Goal: Task Accomplishment & Management: Manage account settings

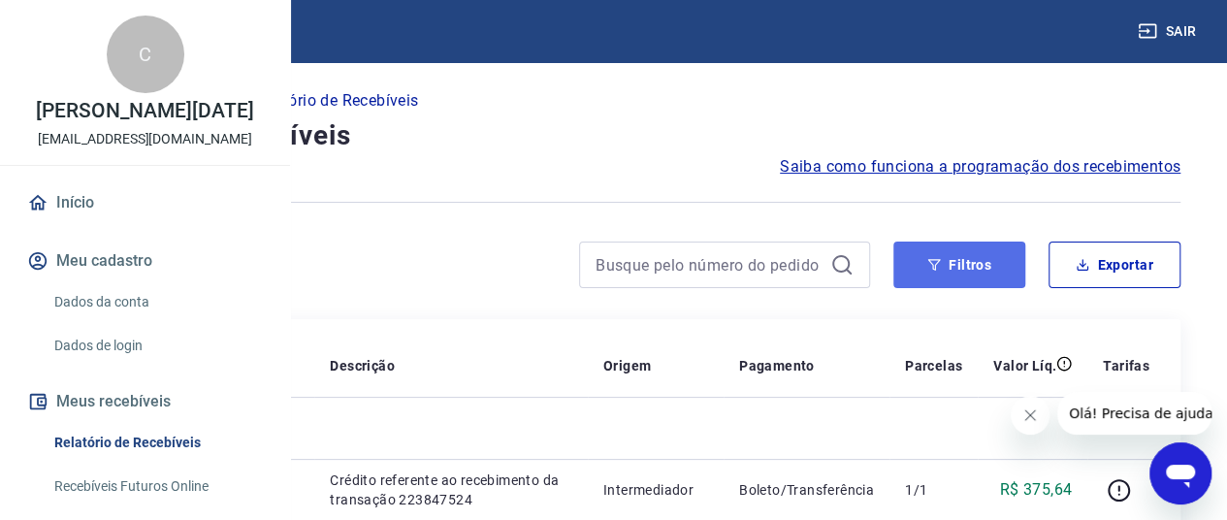
click at [979, 254] on button "Filtros" at bounding box center [959, 264] width 132 height 47
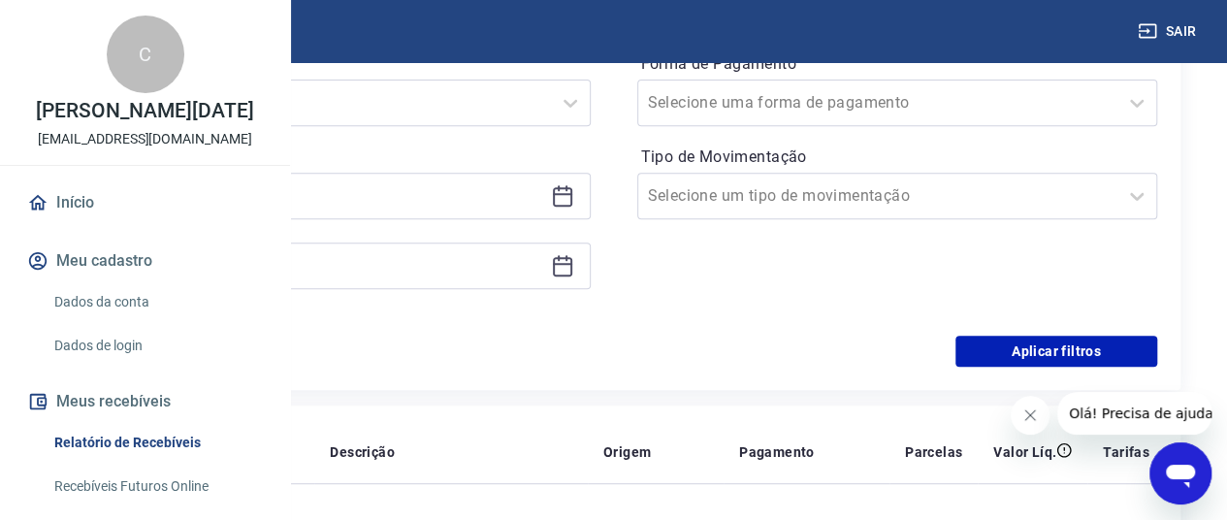
scroll to position [388, 0]
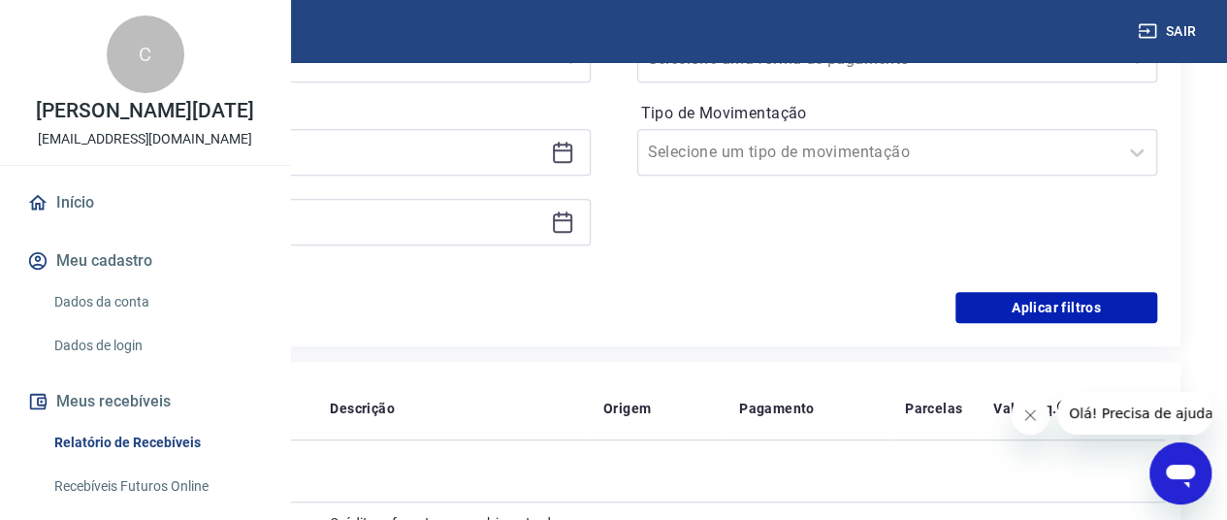
click at [574, 151] on icon at bounding box center [562, 152] width 23 height 23
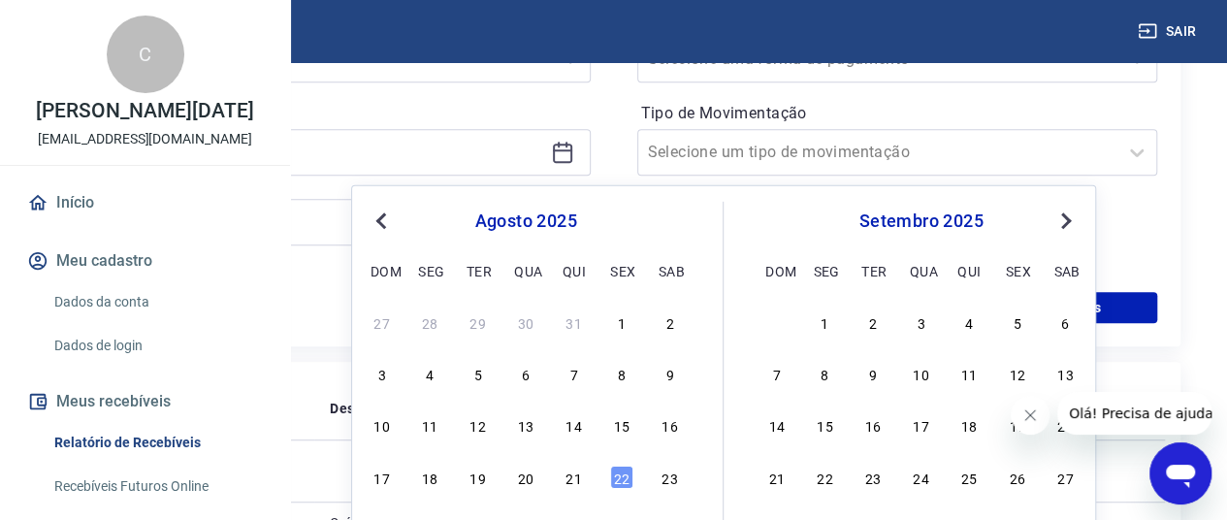
click at [525, 440] on div "27 28 29 30 31 1 2 3 4 5 6 7 8 9 10 11 12 13 14 15 16 17 18 19 20 21 22 23 24 2…" at bounding box center [526, 450] width 316 height 287
click at [524, 426] on div "13" at bounding box center [525, 424] width 23 height 23
type input "[DATE]"
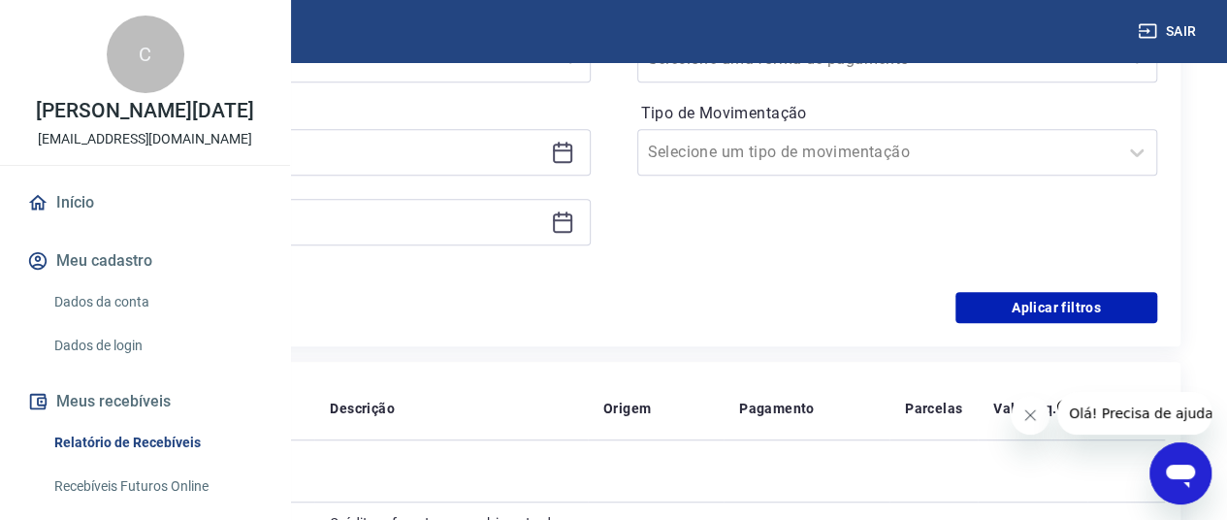
click at [574, 210] on icon at bounding box center [562, 221] width 23 height 23
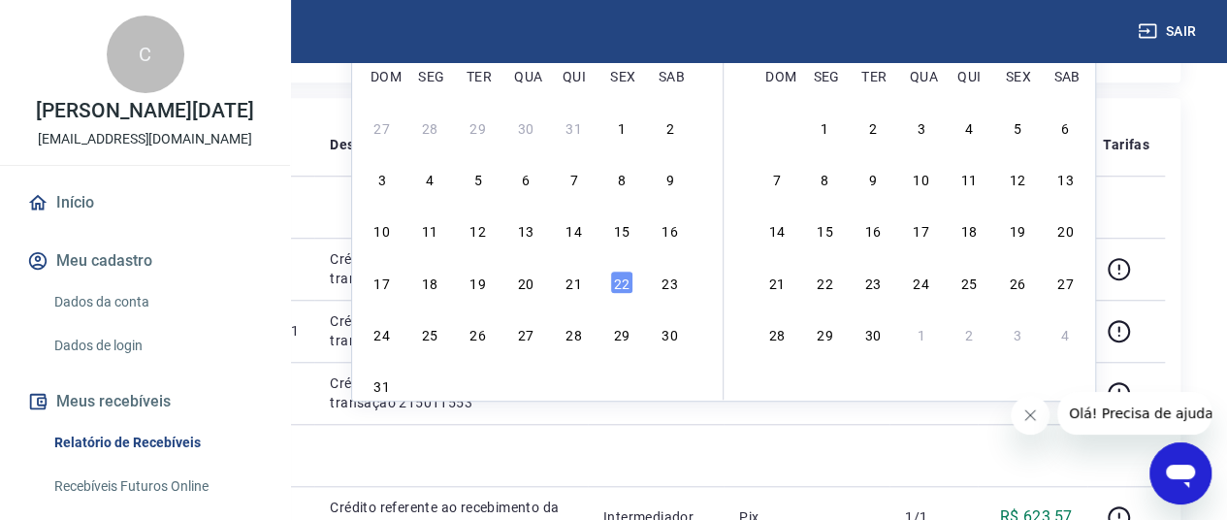
scroll to position [679, 0]
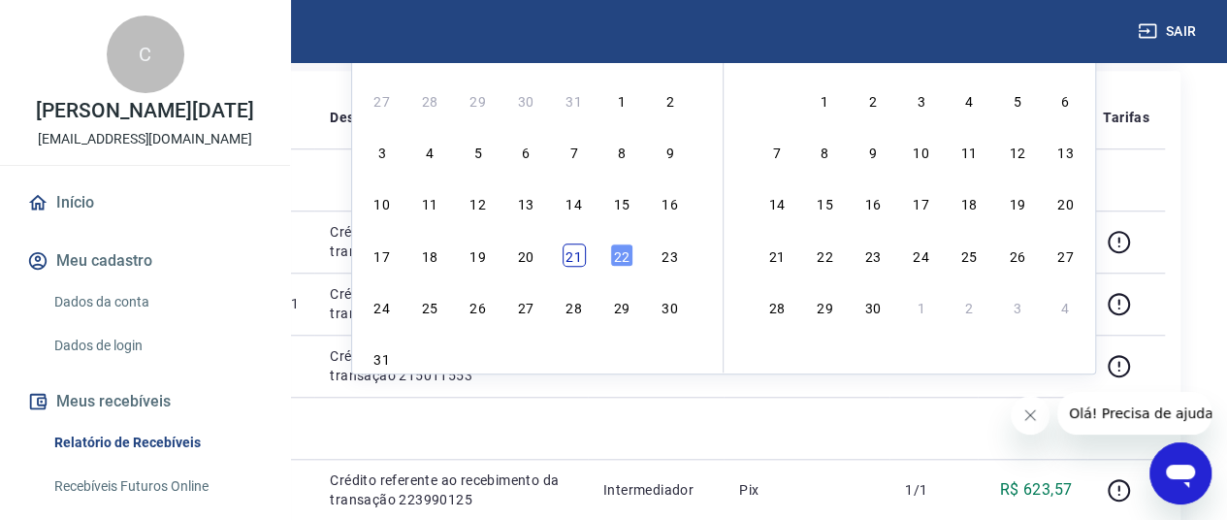
click at [576, 259] on div "21" at bounding box center [573, 254] width 23 height 23
type input "[DATE]"
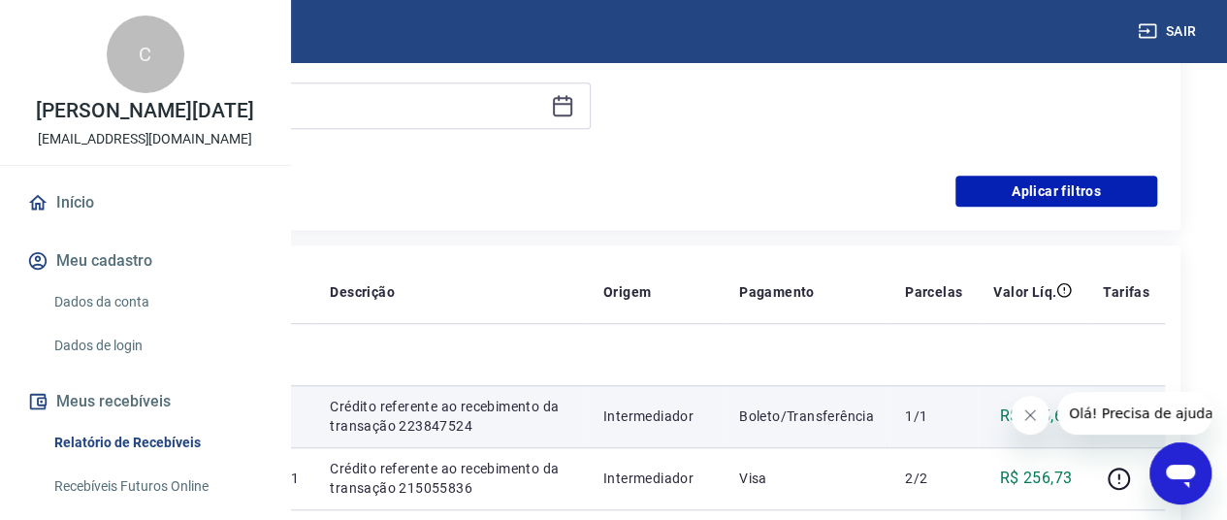
scroll to position [388, 0]
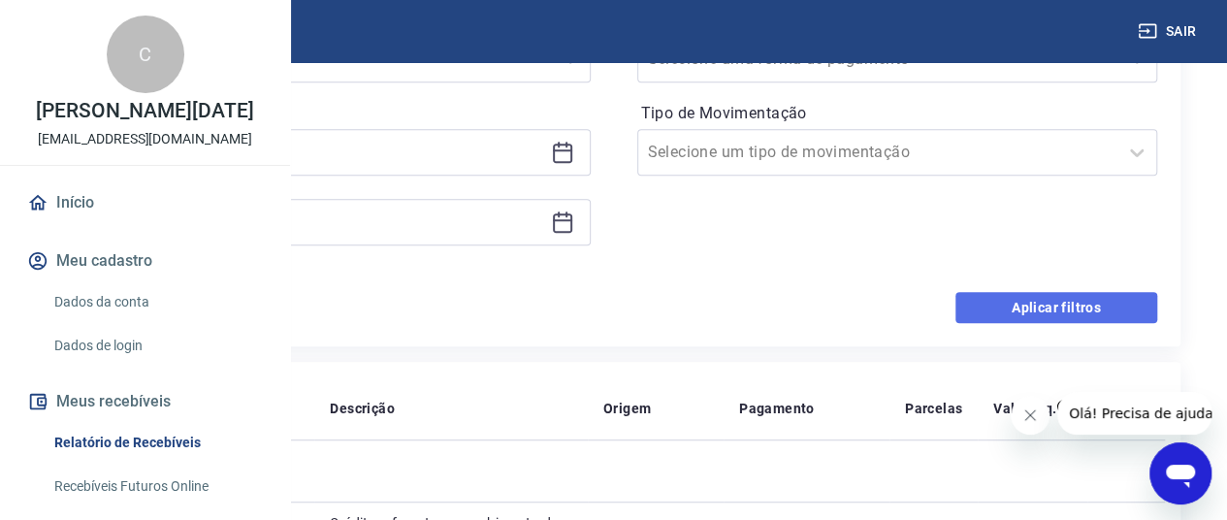
click at [1092, 309] on button "Aplicar filtros" at bounding box center [1056, 307] width 202 height 31
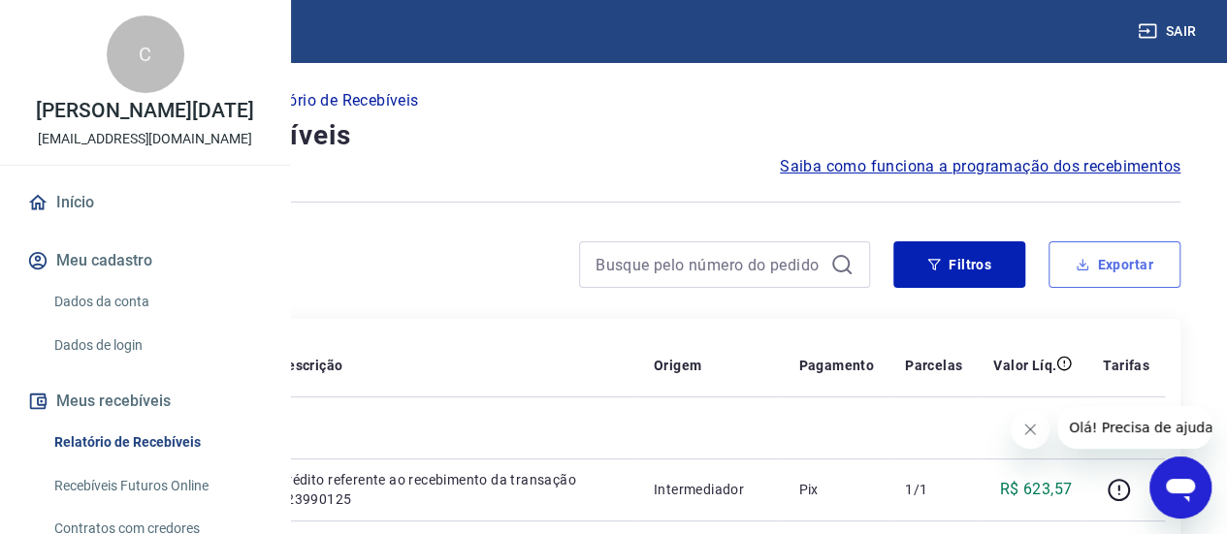
click at [1116, 271] on button "Exportar" at bounding box center [1114, 264] width 132 height 47
type input "[DATE]"
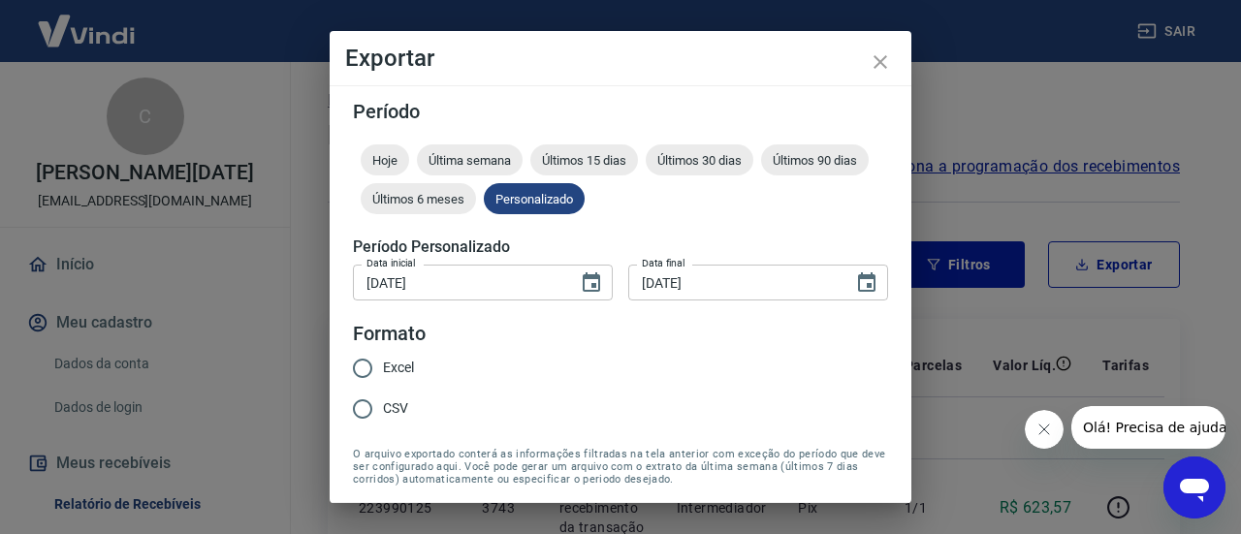
click at [360, 368] on input "Excel" at bounding box center [362, 368] width 41 height 41
radio input "true"
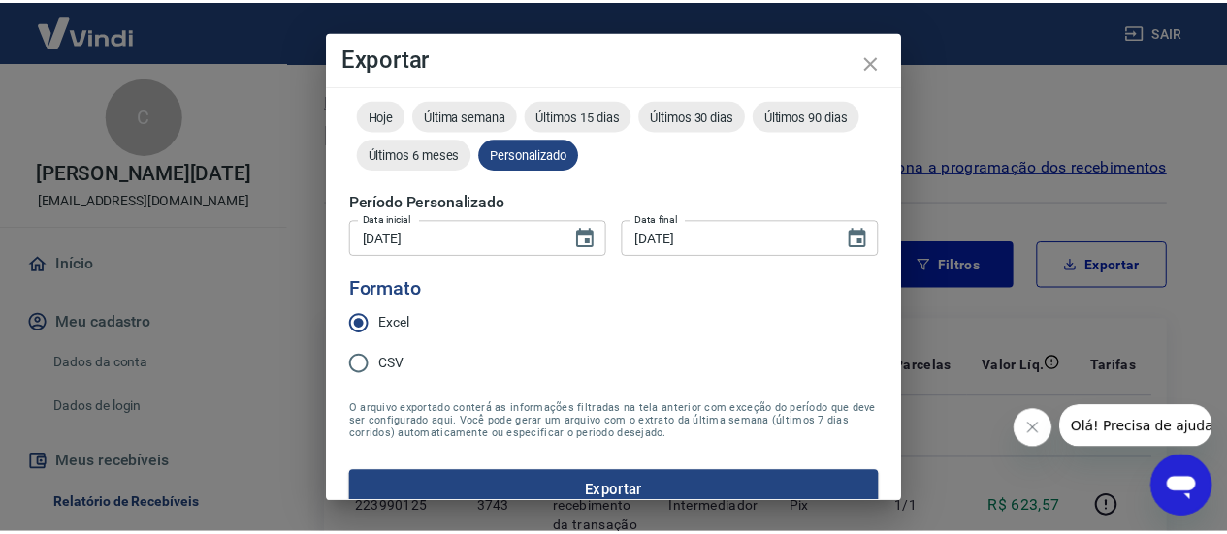
scroll to position [70, 0]
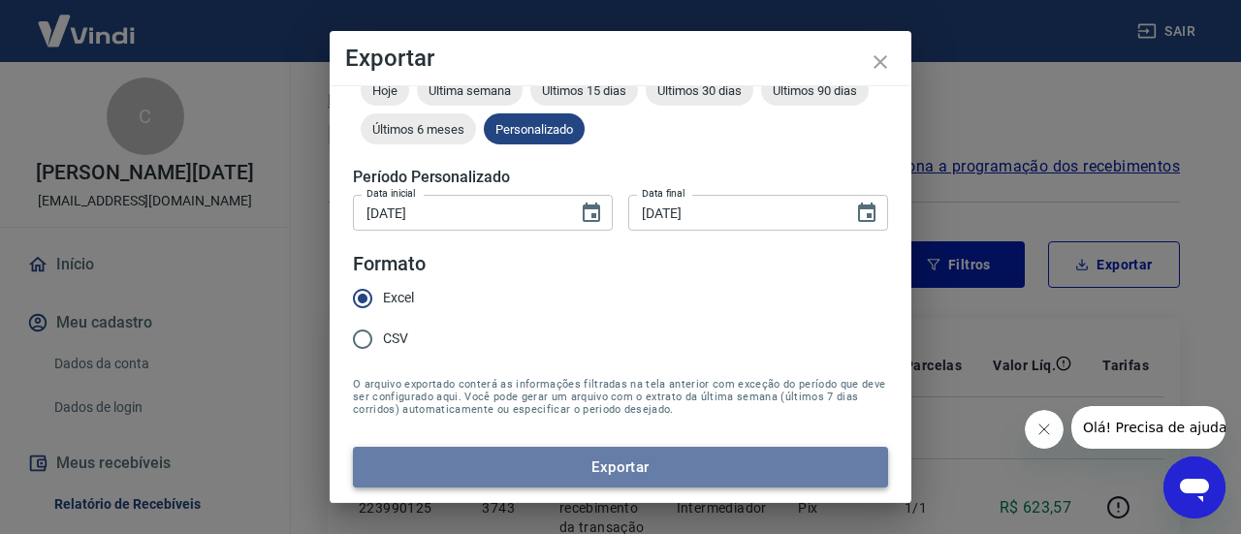
click at [660, 470] on button "Exportar" at bounding box center [620, 467] width 535 height 41
